Goal: Information Seeking & Learning: Learn about a topic

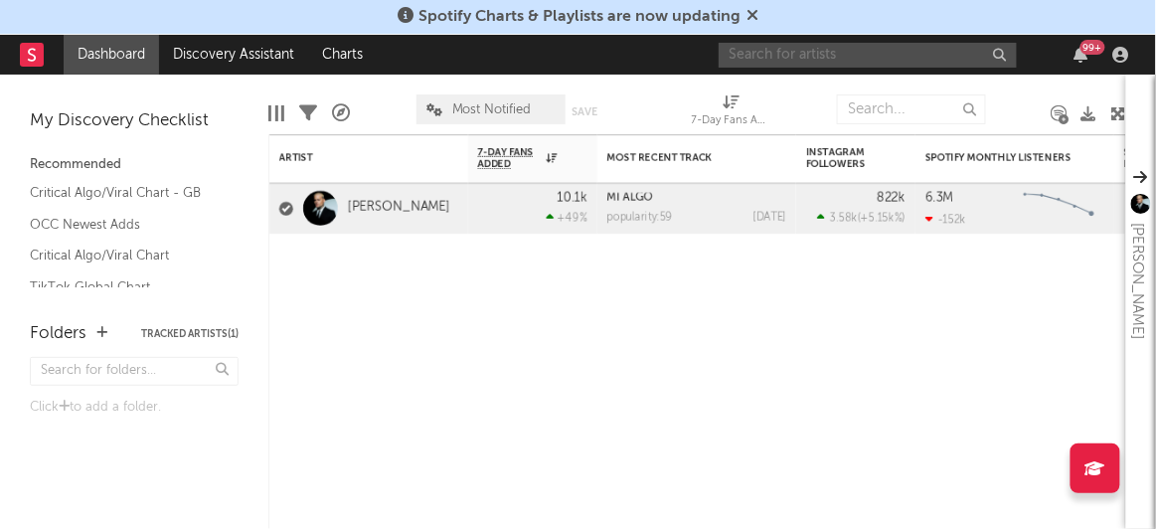
click at [790, 56] on input "text" at bounding box center [868, 55] width 298 height 25
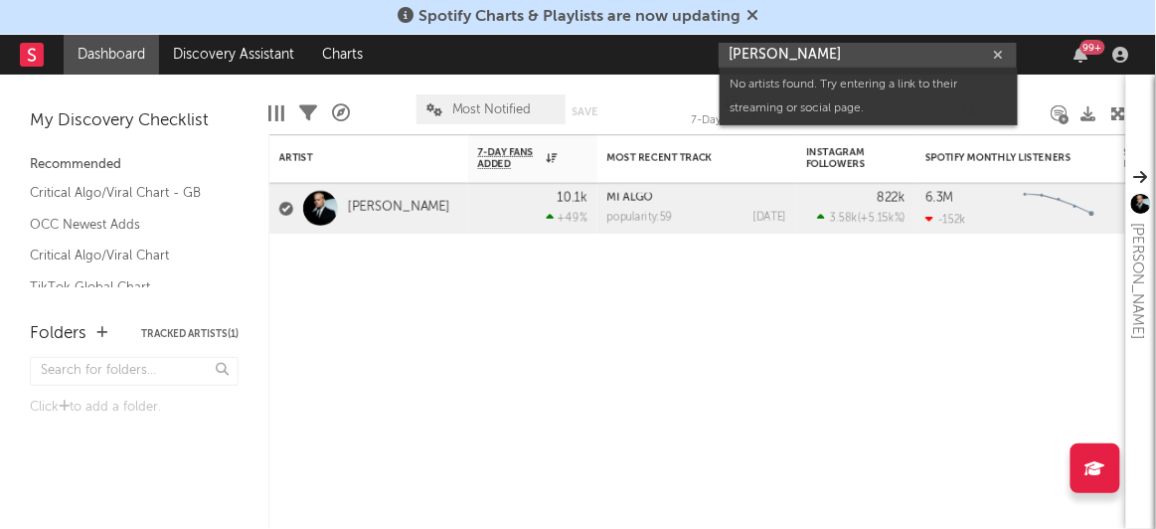
click at [791, 60] on input "[PERSON_NAME]" at bounding box center [868, 55] width 298 height 25
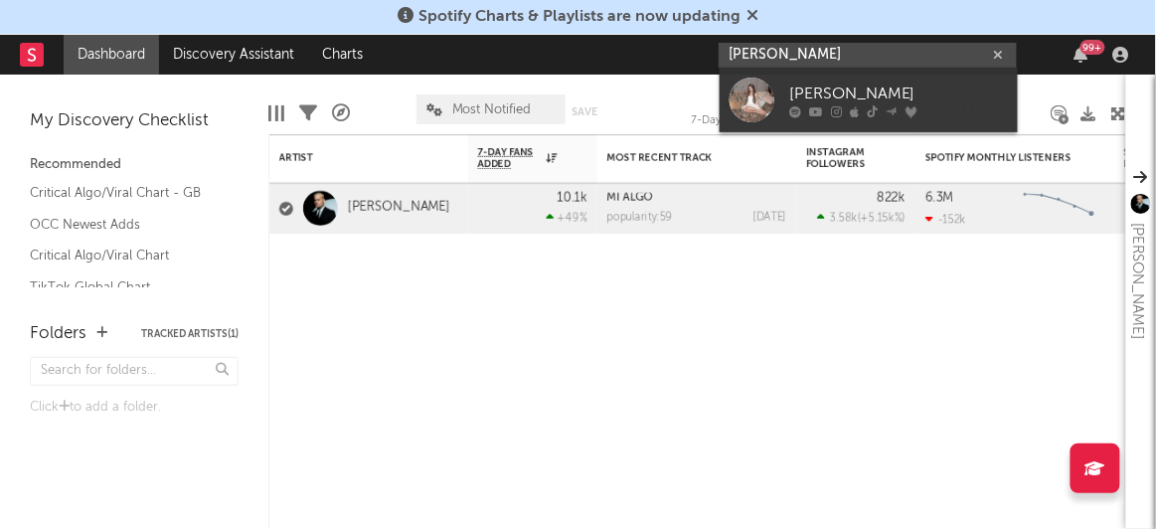
type input "[PERSON_NAME]"
click at [752, 96] on div at bounding box center [752, 100] width 45 height 45
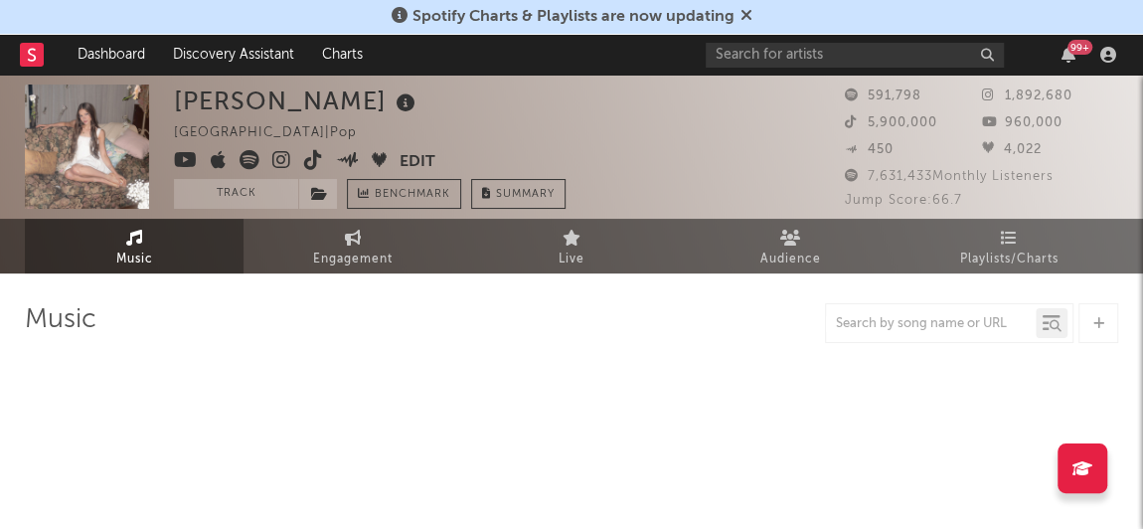
click at [1007, 245] on link "Playlists/Charts" at bounding box center [1009, 246] width 219 height 55
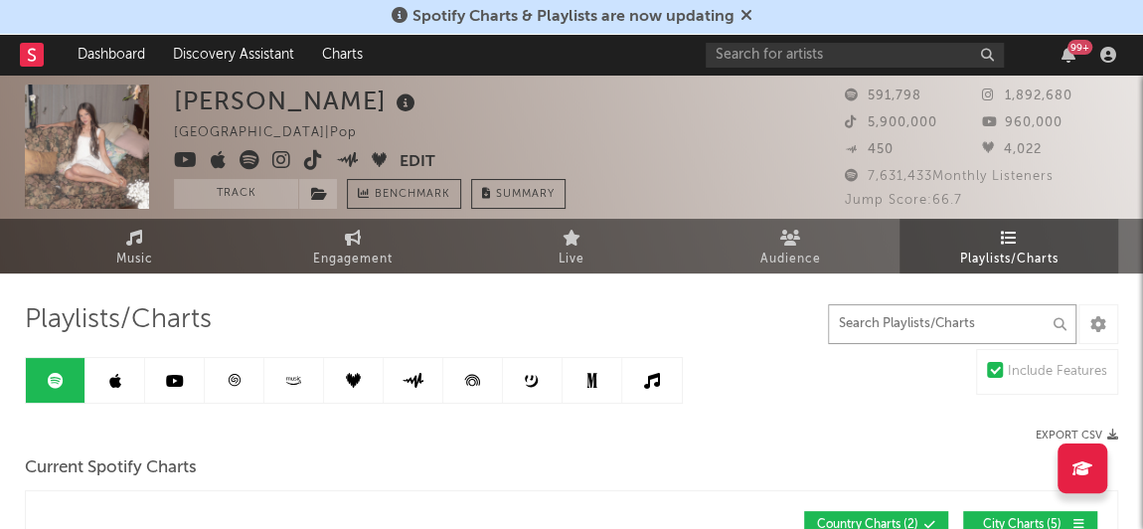
click at [918, 321] on input "text" at bounding box center [952, 324] width 249 height 40
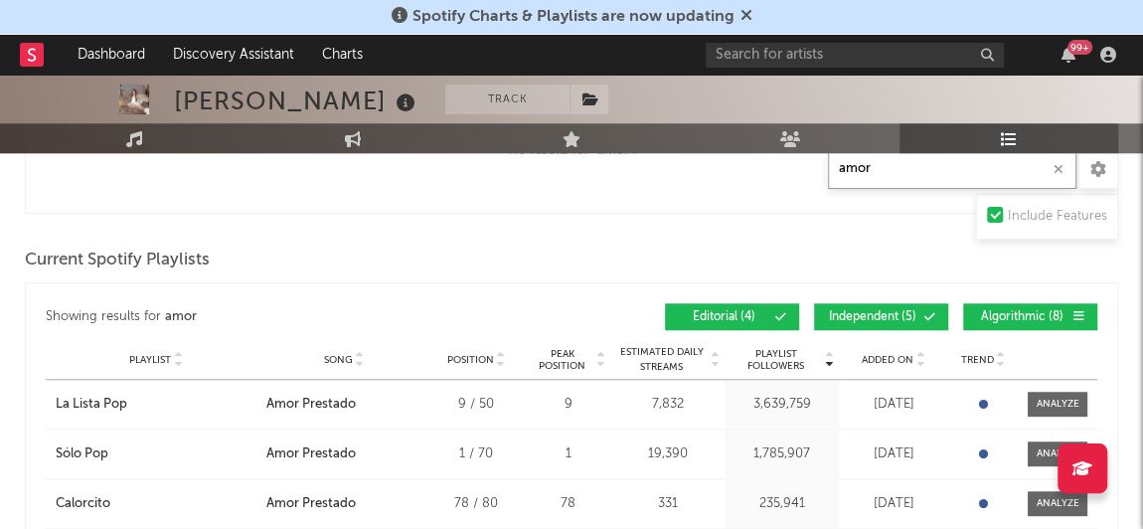
scroll to position [765, 0]
type input "amor"
click at [872, 314] on span "Independent ( 5 )" at bounding box center [872, 317] width 91 height 12
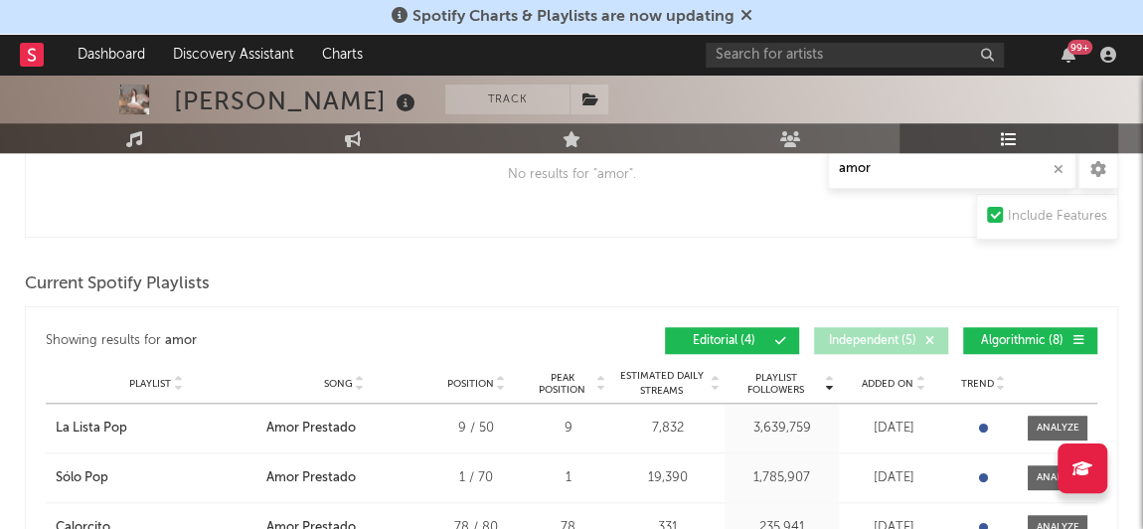
scroll to position [741, 0]
click at [1006, 339] on span "Algorithmic ( 8 )" at bounding box center [1021, 342] width 91 height 12
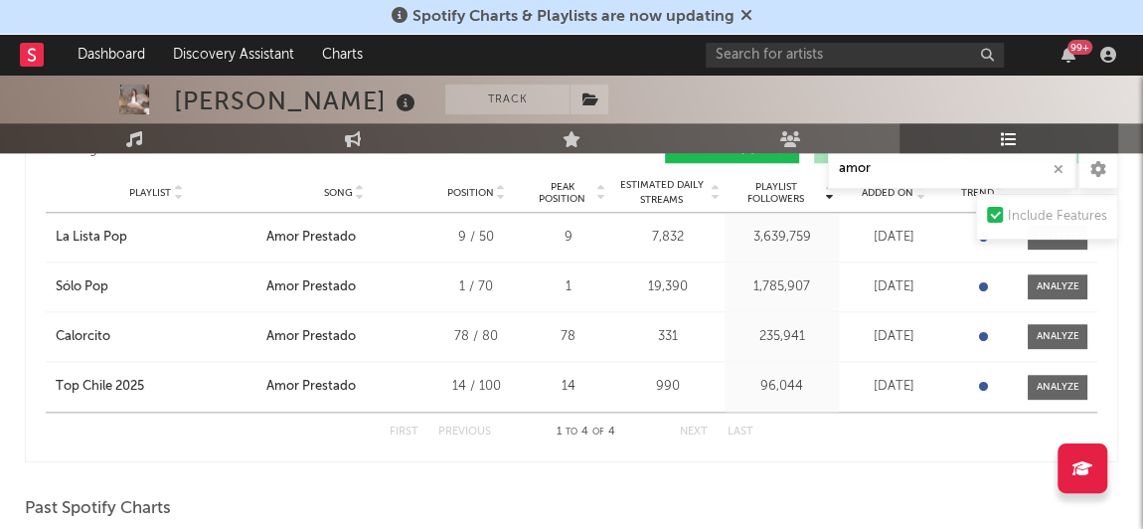
scroll to position [930, 0]
